Goal: Information Seeking & Learning: Find specific fact

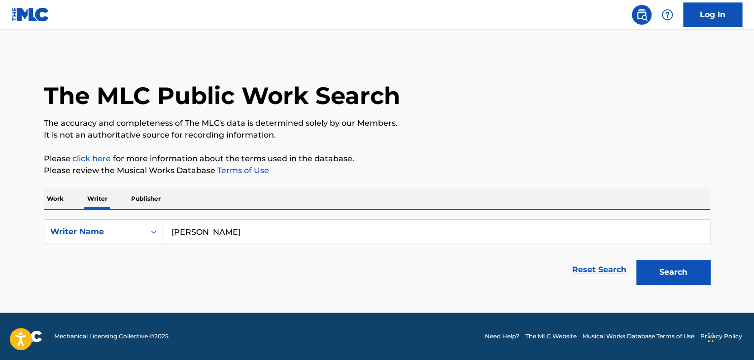
type input "[PERSON_NAME]"
click at [636, 260] on button "Search" at bounding box center [673, 272] width 74 height 25
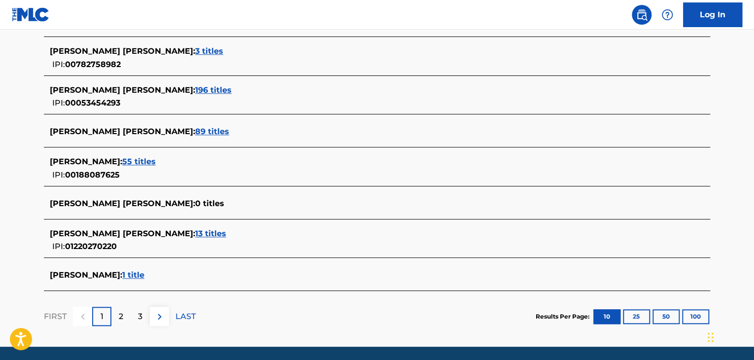
scroll to position [394, 0]
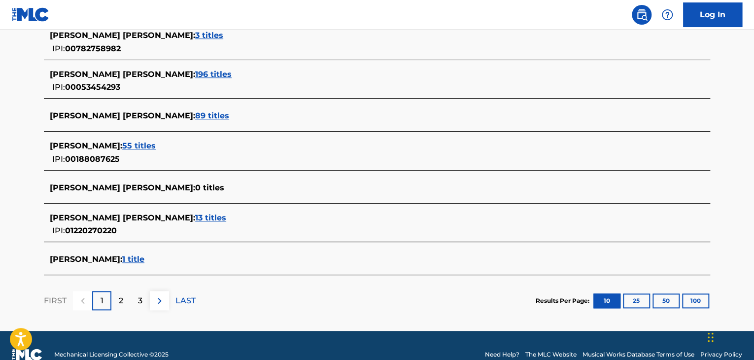
click at [185, 69] on div "[PERSON_NAME] [PERSON_NAME] : 196 titles" at bounding box center [364, 75] width 629 height 12
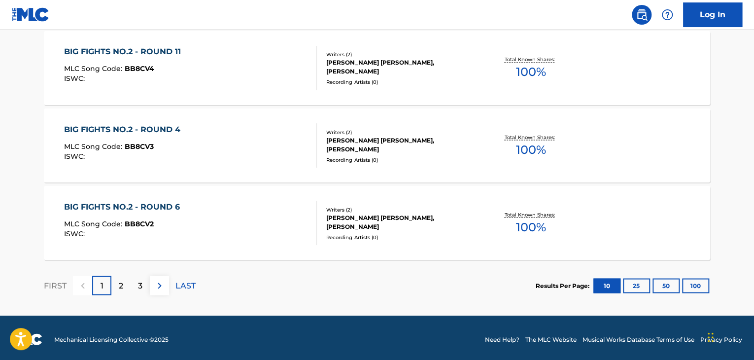
scroll to position [847, 0]
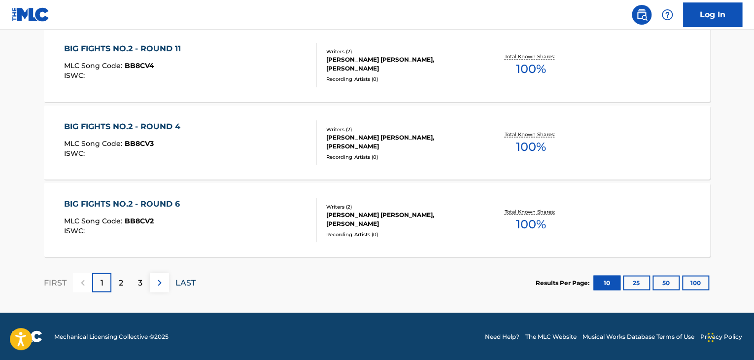
click at [182, 282] on p "LAST" at bounding box center [185, 283] width 20 height 12
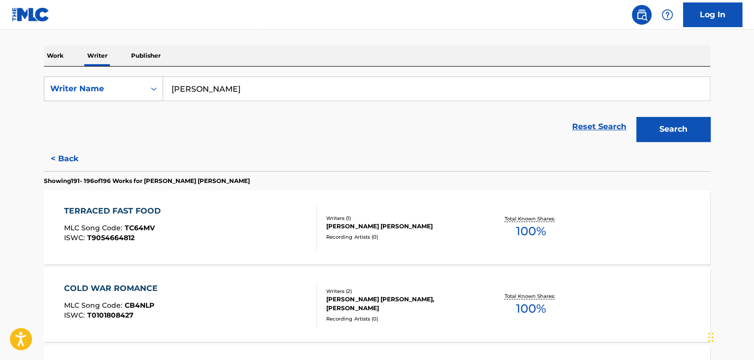
scroll to position [0, 0]
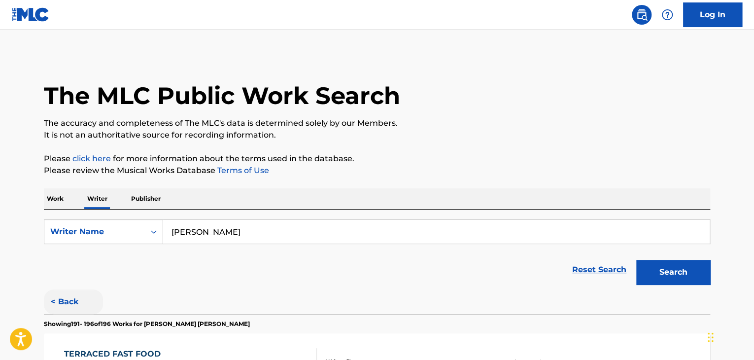
click at [69, 302] on button "< Back" at bounding box center [73, 301] width 59 height 25
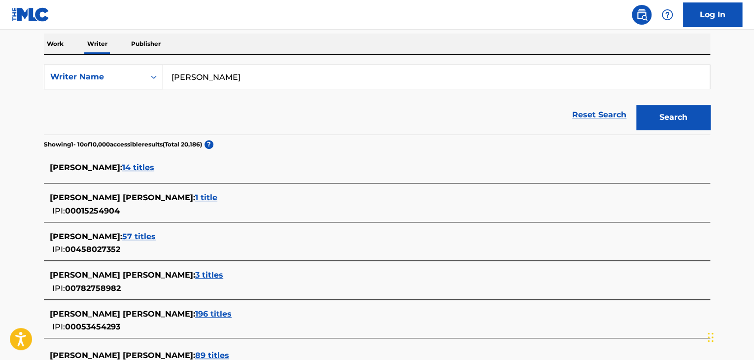
scroll to position [197, 0]
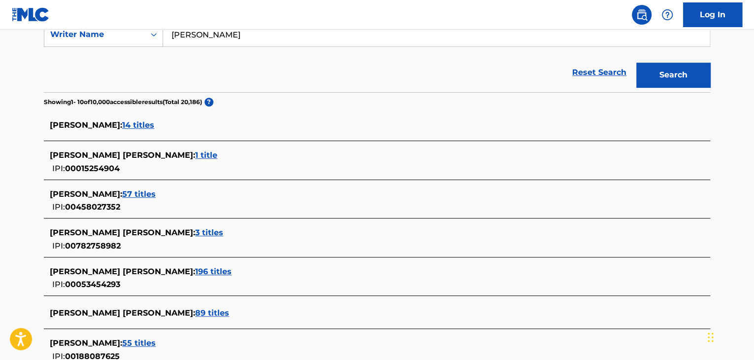
click at [149, 123] on span "14 titles" at bounding box center [138, 124] width 32 height 9
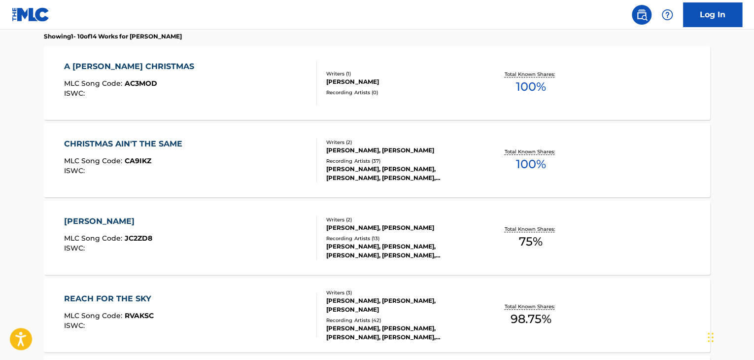
scroll to position [296, 0]
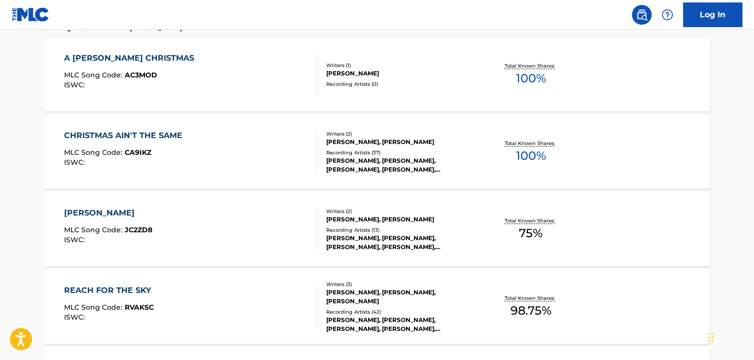
click at [241, 146] on div "CHRISTMAS AIN'T THE SAME MLC Song Code : CA9IKZ ISWC :" at bounding box center [190, 152] width 253 height 44
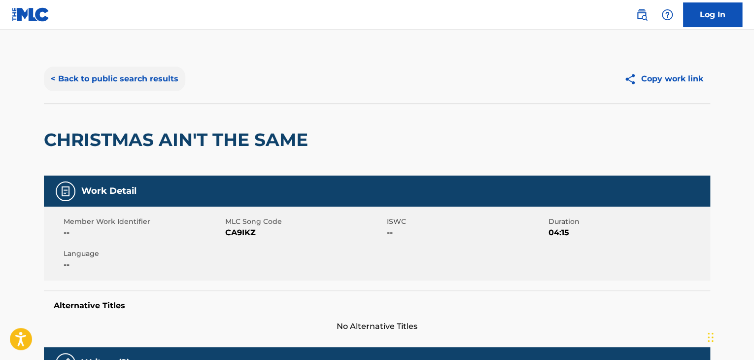
click at [130, 73] on button "< Back to public search results" at bounding box center [114, 79] width 141 height 25
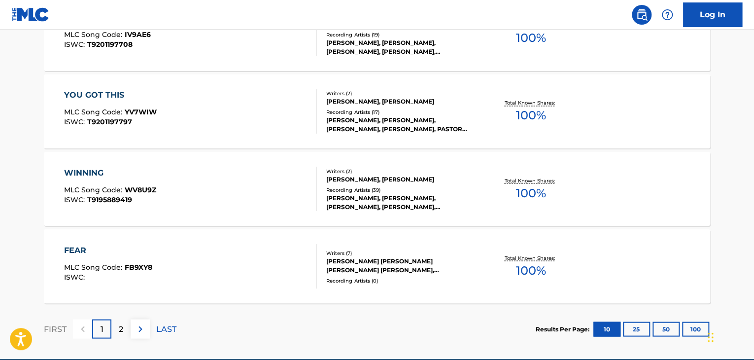
scroll to position [847, 0]
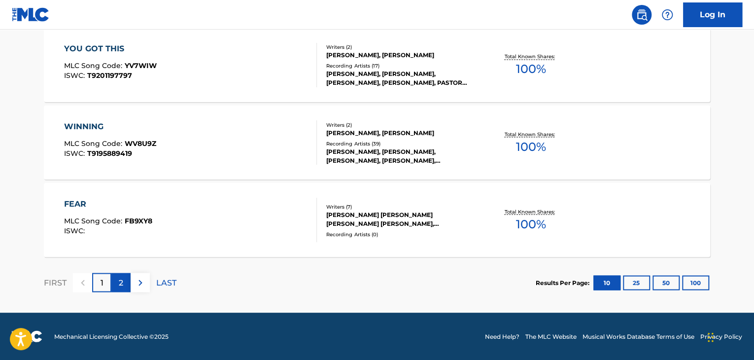
click at [124, 288] on div "2" at bounding box center [120, 282] width 19 height 19
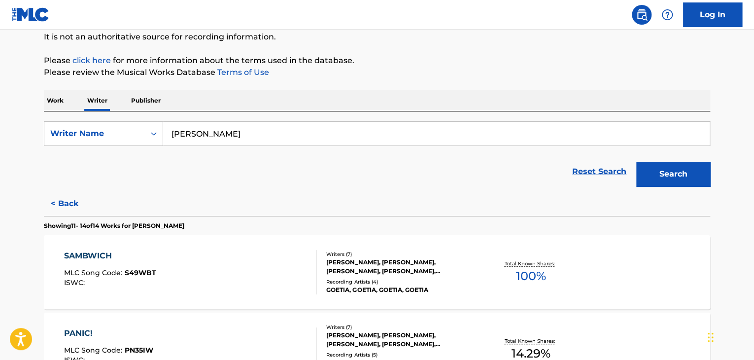
scroll to position [87, 0]
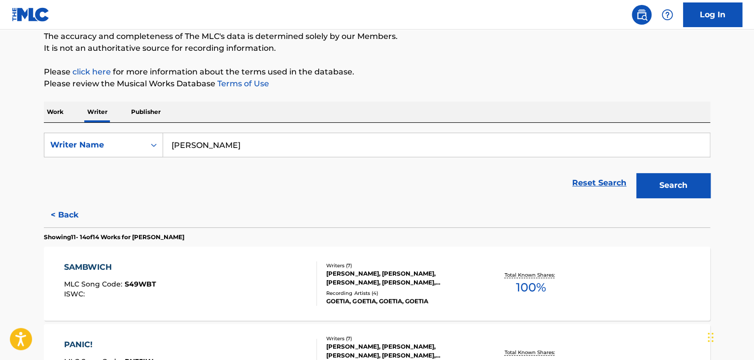
click at [60, 113] on p "Work" at bounding box center [55, 112] width 23 height 21
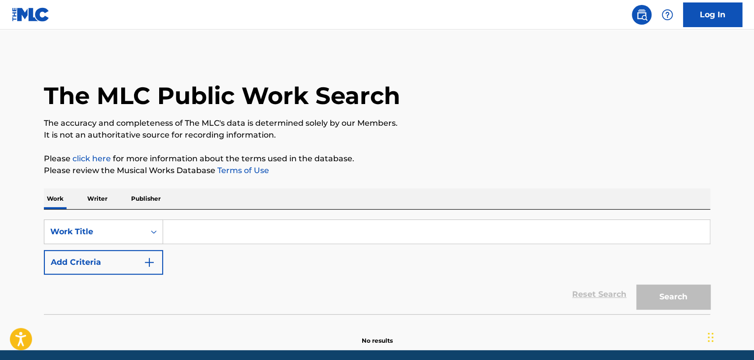
click at [186, 234] on input "Search Form" at bounding box center [436, 232] width 547 height 24
paste input "Fellowship"
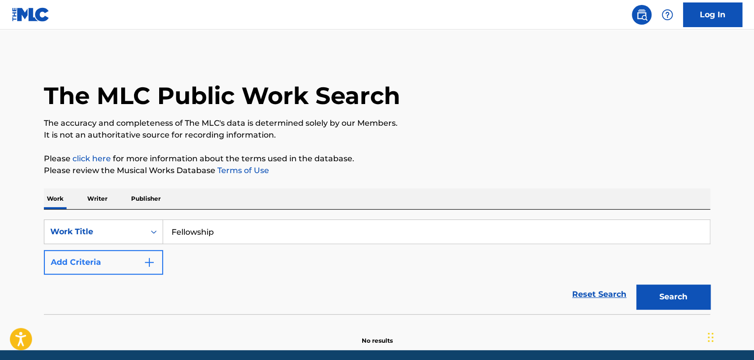
type input "Fellowship"
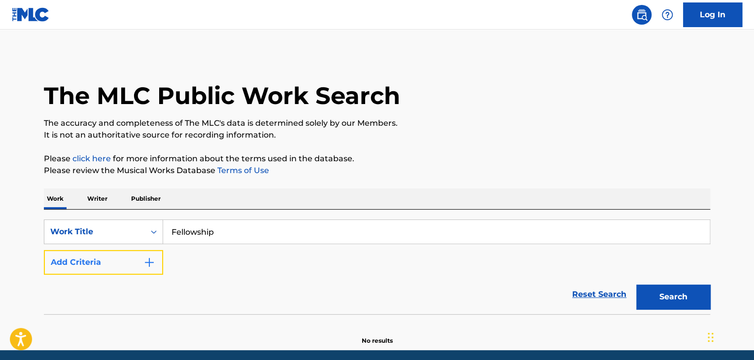
click at [151, 252] on button "Add Criteria" at bounding box center [103, 262] width 119 height 25
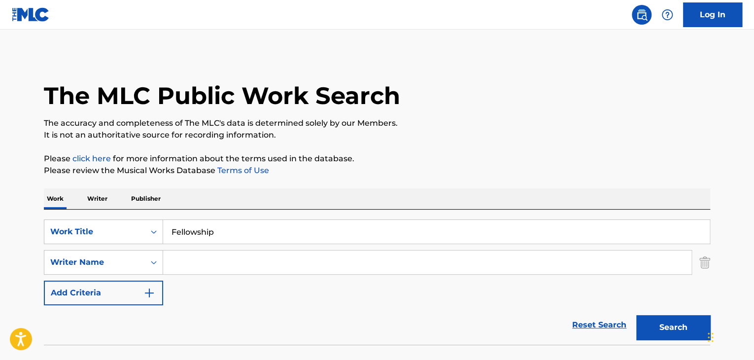
click at [181, 257] on input "Search Form" at bounding box center [427, 262] width 528 height 24
paste input "[PERSON_NAME]"
type input "[PERSON_NAME]"
click at [532, 164] on p "Please click here for more information about the terms used in the database." at bounding box center [377, 159] width 666 height 12
click at [686, 335] on button "Search" at bounding box center [673, 327] width 74 height 25
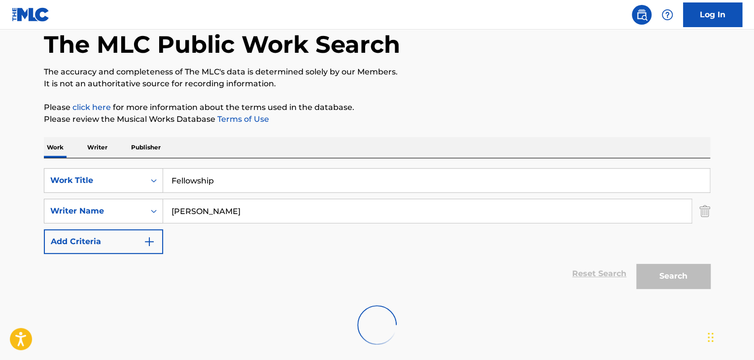
scroll to position [68, 0]
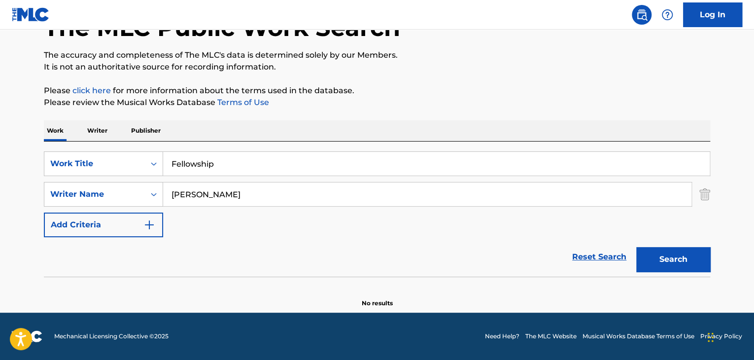
click at [82, 129] on div "Work Writer Publisher" at bounding box center [377, 130] width 666 height 21
click at [92, 130] on p "Writer" at bounding box center [97, 130] width 26 height 21
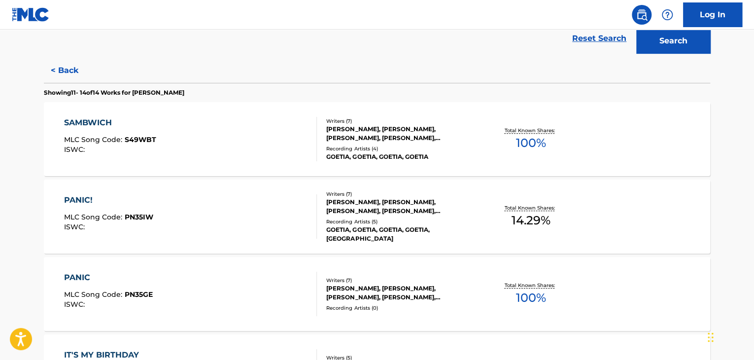
scroll to position [345, 0]
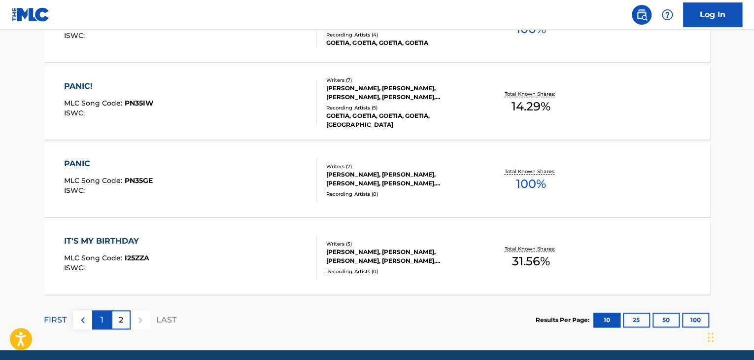
click at [99, 316] on div "1" at bounding box center [101, 319] width 19 height 19
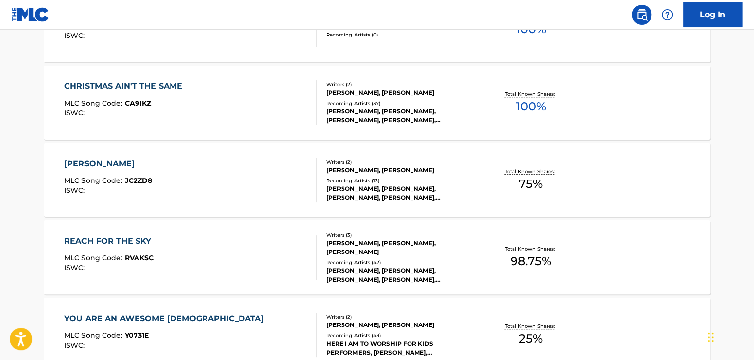
click at [221, 101] on div "CHRISTMAS AIN'T THE SAME MLC Song Code : CA9IKZ ISWC :" at bounding box center [190, 102] width 253 height 44
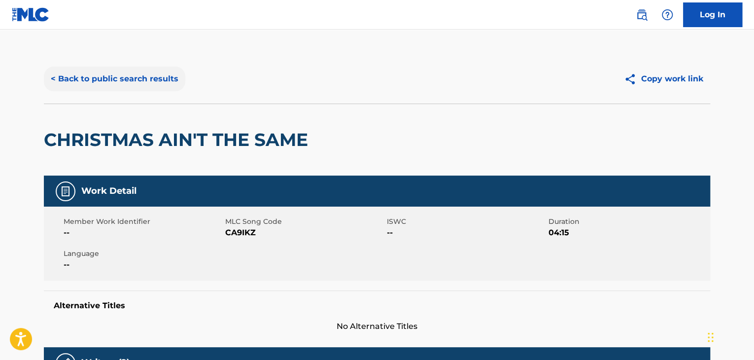
click at [108, 73] on button "< Back to public search results" at bounding box center [114, 79] width 141 height 25
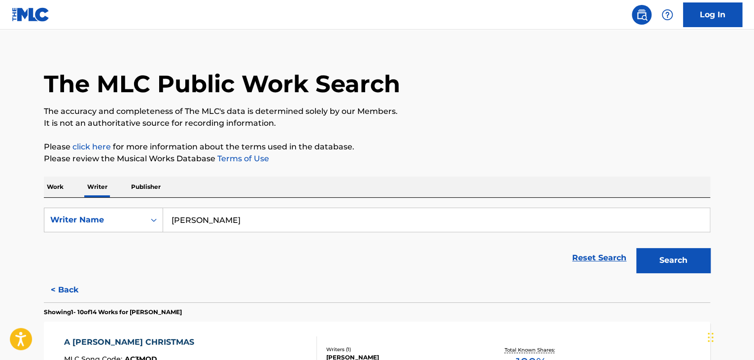
click at [48, 189] on p "Work" at bounding box center [55, 186] width 23 height 21
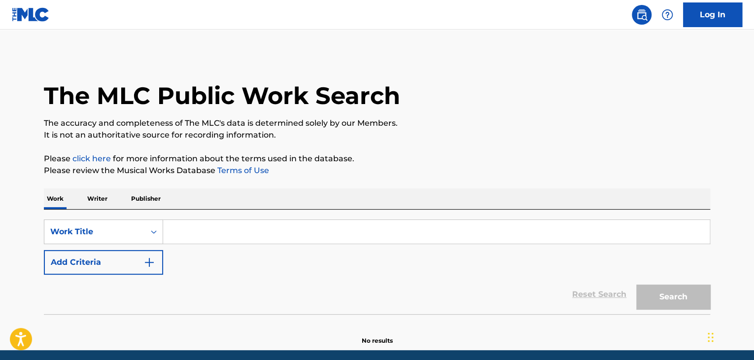
click at [208, 221] on input "Search Form" at bounding box center [436, 232] width 547 height 24
click at [125, 241] on div "Work Title" at bounding box center [103, 231] width 119 height 25
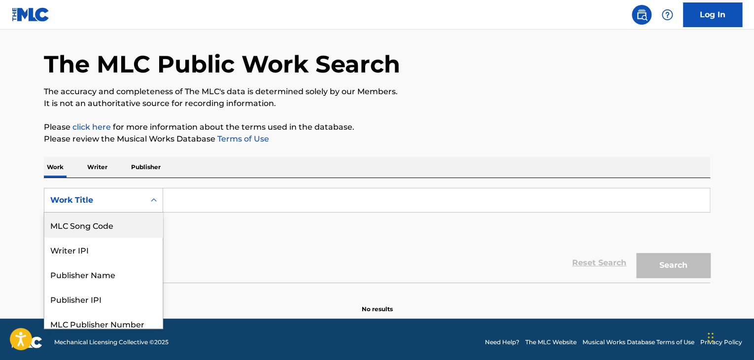
scroll to position [32, 0]
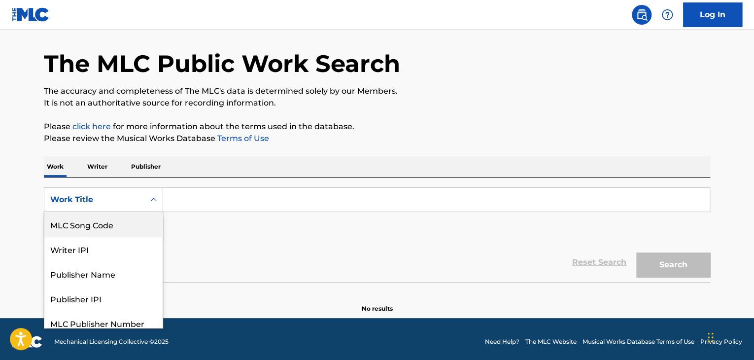
click at [98, 231] on div "MLC Song Code" at bounding box center [103, 224] width 118 height 25
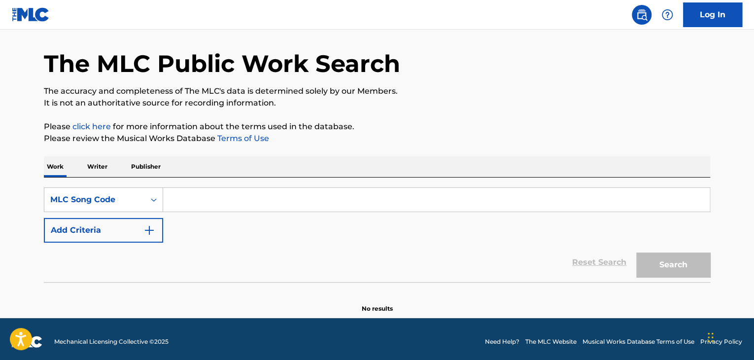
click at [197, 199] on input "Search Form" at bounding box center [436, 200] width 547 height 24
paste input "AC3MOD"
type input "AC3MOD"
click at [636, 252] on button "Search" at bounding box center [673, 264] width 74 height 25
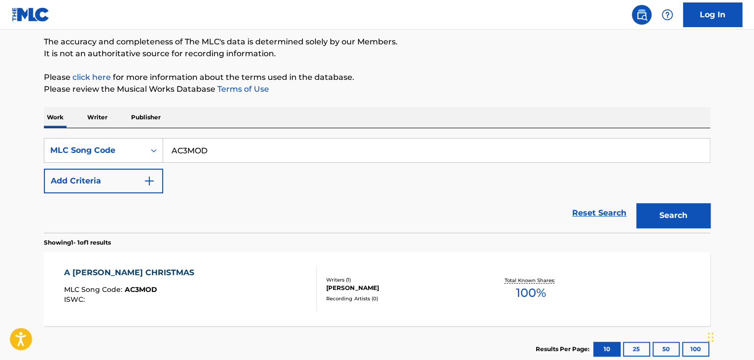
scroll to position [146, 0]
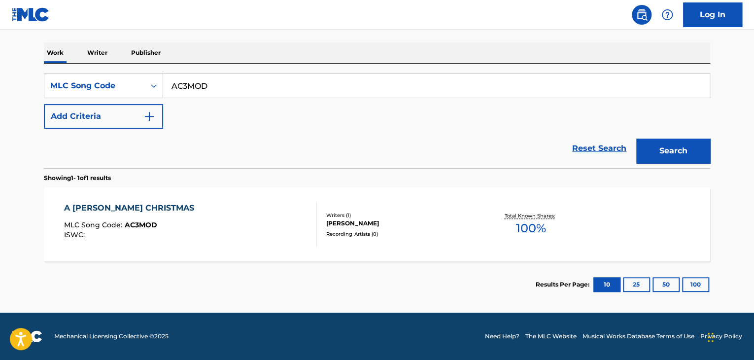
click at [239, 228] on div "A [PERSON_NAME] CHRISTMAS MLC Song Code : AC3MOD ISWC :" at bounding box center [190, 224] width 253 height 44
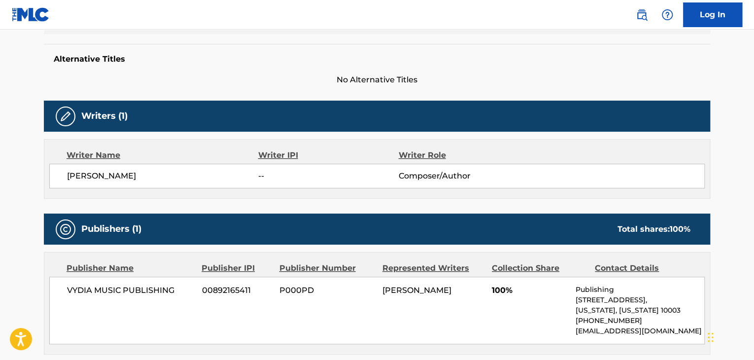
scroll to position [296, 0]
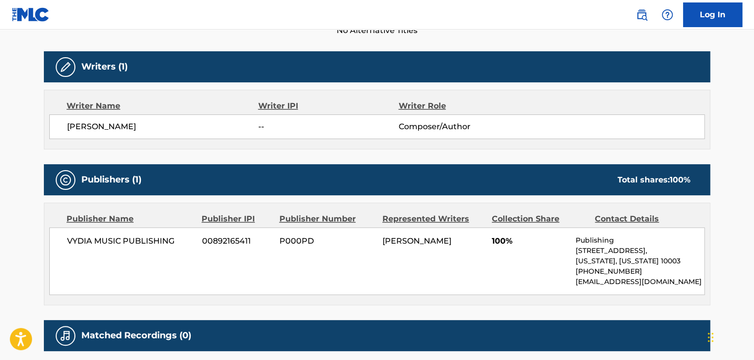
click at [119, 131] on span "[PERSON_NAME]" at bounding box center [162, 127] width 191 height 12
copy div "[PERSON_NAME]"
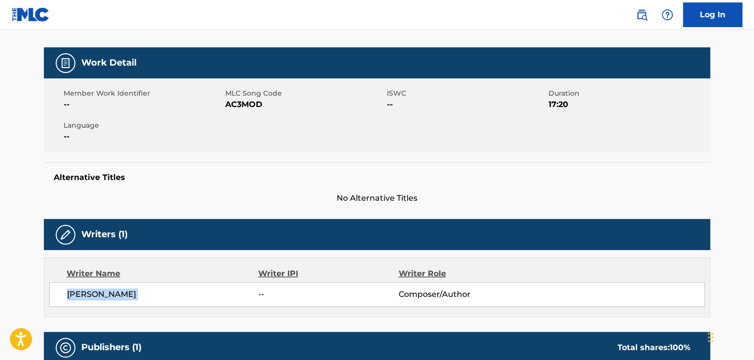
scroll to position [99, 0]
